Goal: Task Accomplishment & Management: Use online tool/utility

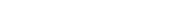
select select "5039"
select select "service"
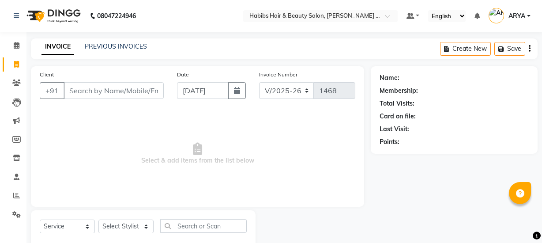
select select "5039"
select select "service"
